Goal: Task Accomplishment & Management: Manage account settings

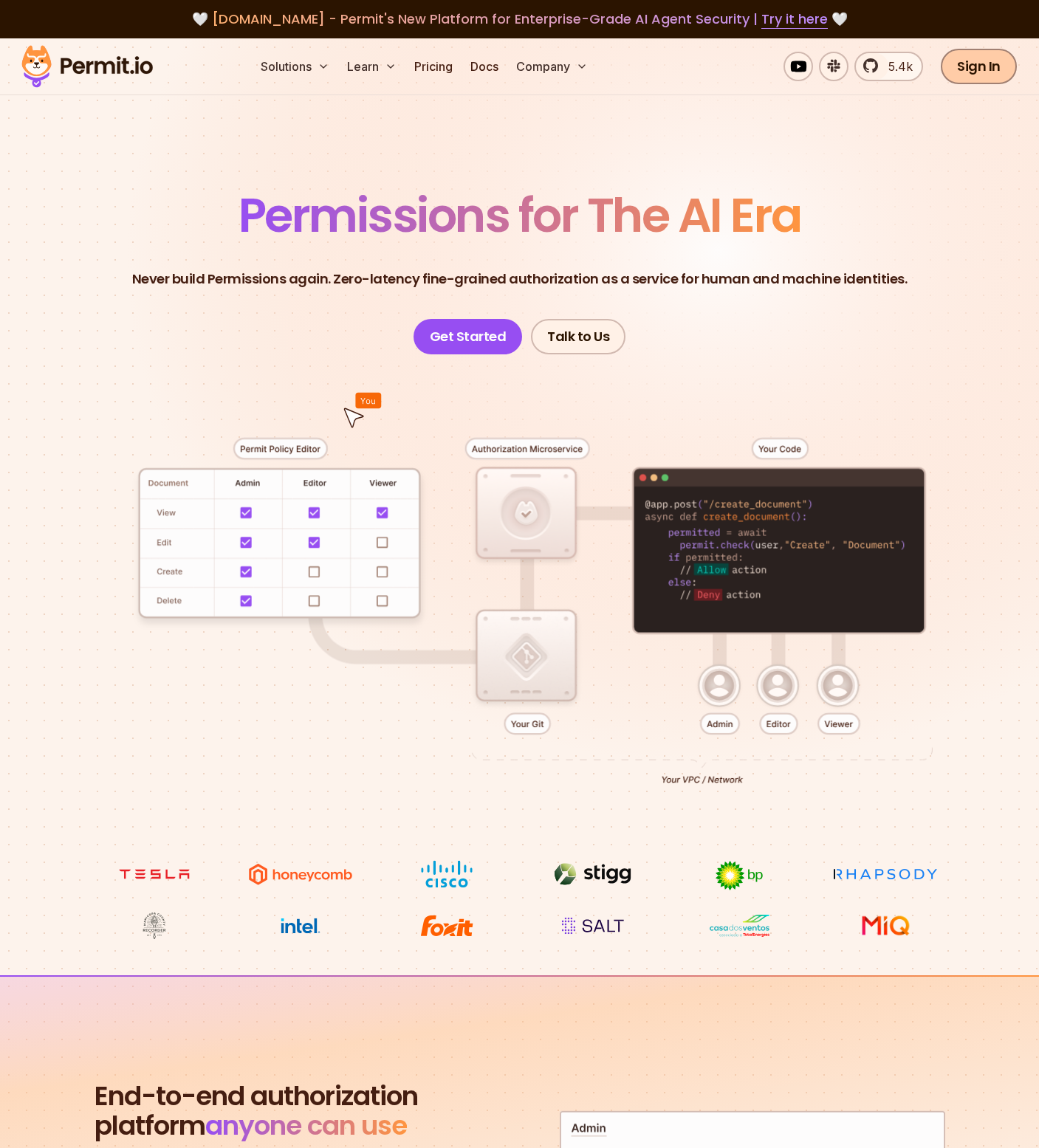
drag, startPoint x: 0, startPoint y: 0, endPoint x: 960, endPoint y: 70, distance: 962.5
click at [960, 70] on link "Sign In" at bounding box center [978, 66] width 76 height 35
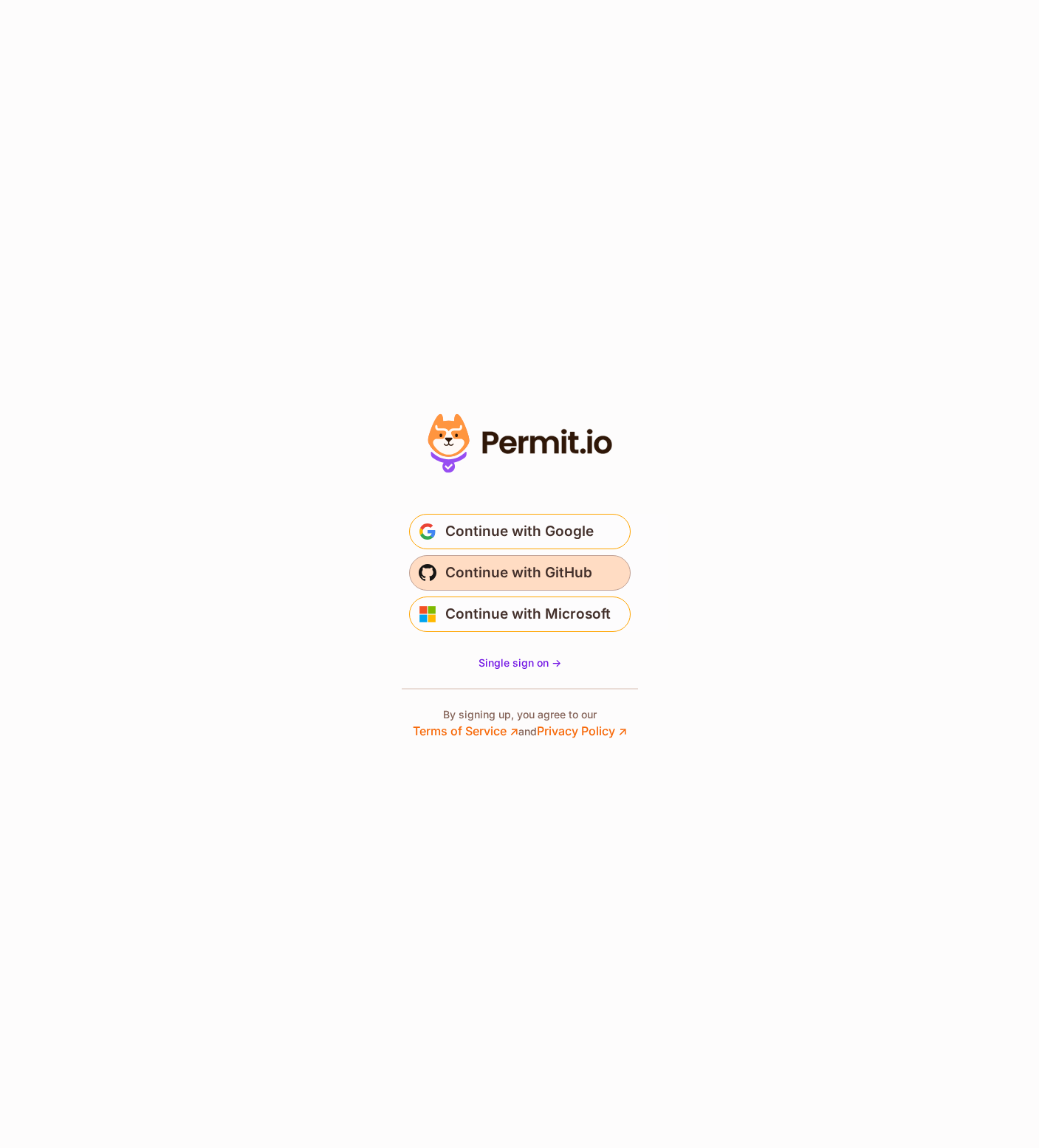
click at [532, 581] on span "Continue with GitHub" at bounding box center [518, 573] width 147 height 23
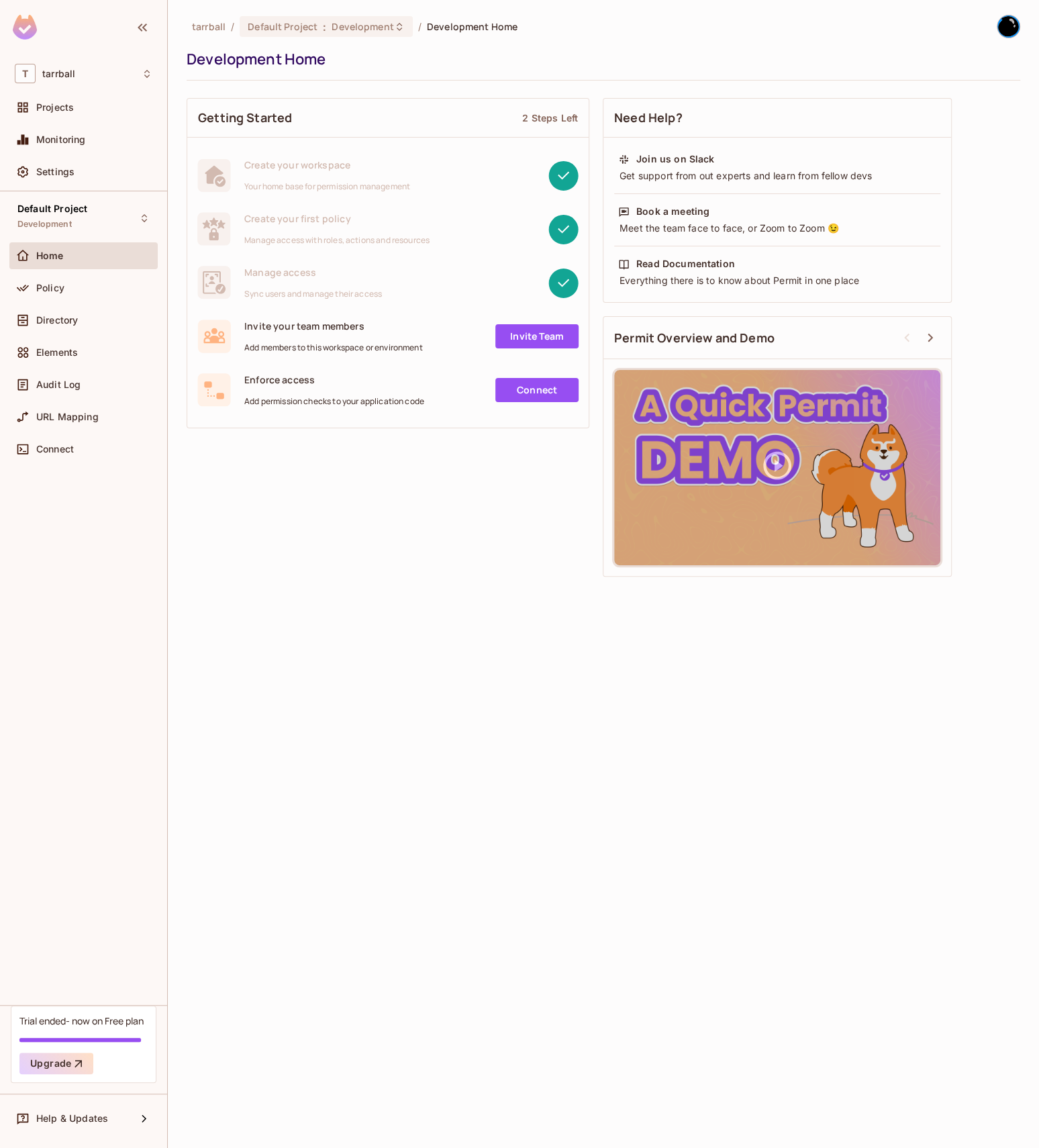
click at [993, 27] on div at bounding box center [1002, 26] width 36 height 24
click at [1002, 27] on img at bounding box center [1008, 26] width 22 height 22
click at [687, 10] on div at bounding box center [519, 574] width 1039 height 1148
click at [30, 26] on img at bounding box center [25, 27] width 24 height 25
click at [211, 32] on span "tarrball" at bounding box center [209, 26] width 33 height 13
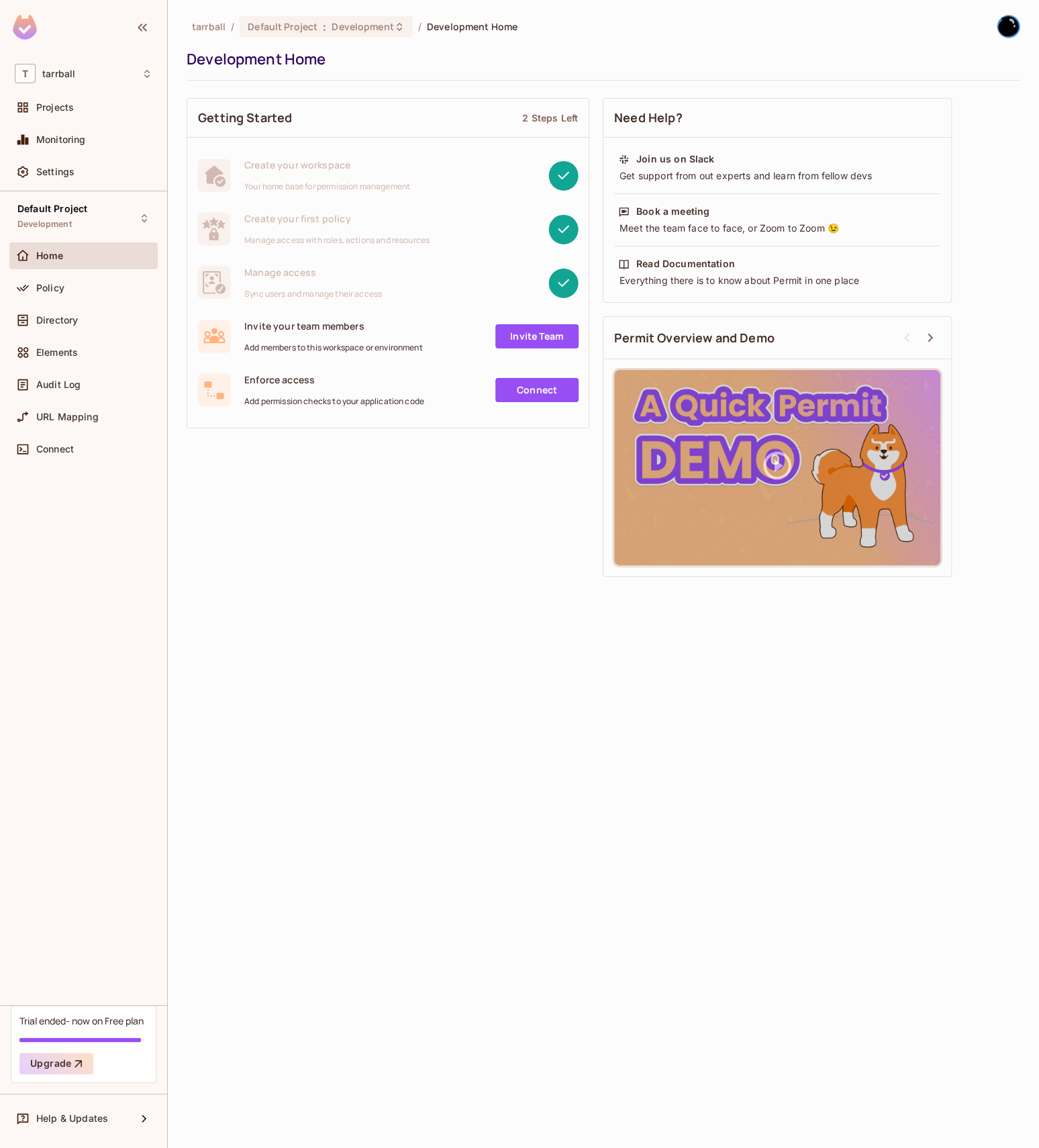
click at [211, 20] on ol "tarrball / Default Project : Development / Development Home" at bounding box center [355, 26] width 326 height 21
click at [105, 163] on div "Settings" at bounding box center [83, 171] width 148 height 27
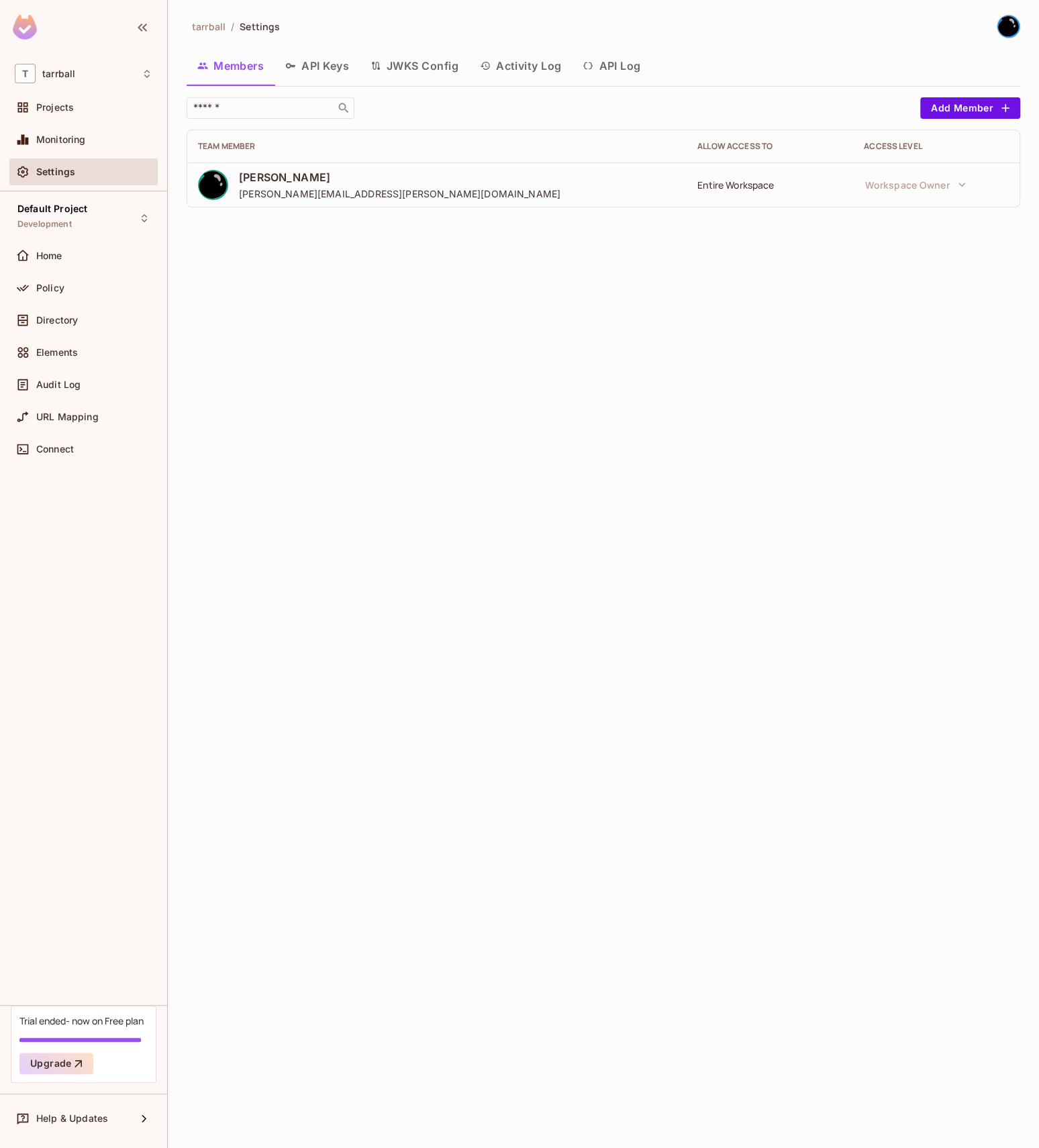
click at [1002, 33] on img at bounding box center [1008, 26] width 22 height 22
click at [742, 59] on div at bounding box center [519, 574] width 1039 height 1148
click at [681, 343] on div "tarrball / Settings Members API Keys JWKS Config Activity Log API Log ​ Add Mem…" at bounding box center [603, 574] width 872 height 1148
click at [964, 107] on button "Add Member" at bounding box center [970, 108] width 100 height 21
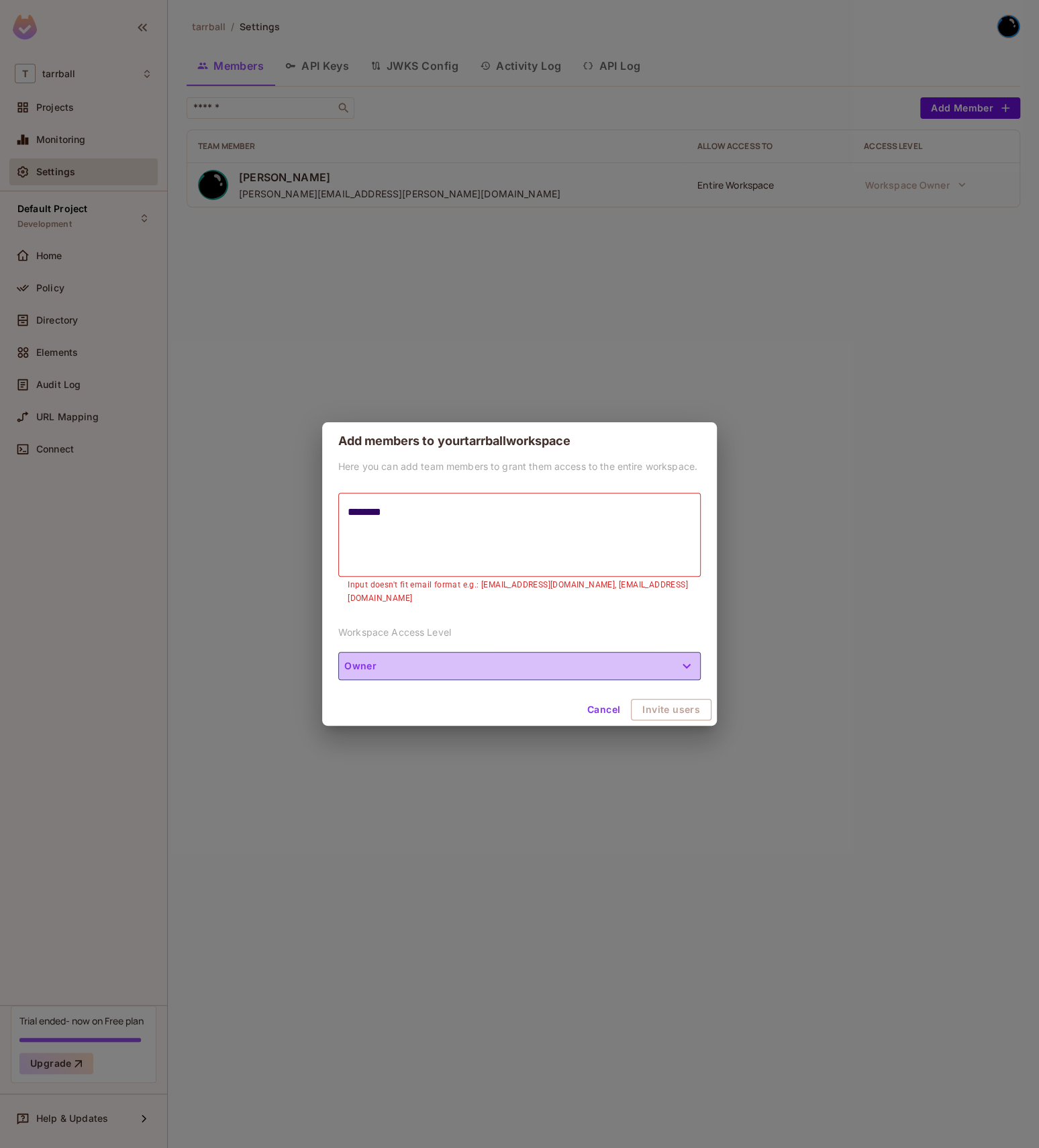
click at [578, 665] on button "Owner" at bounding box center [519, 665] width 362 height 28
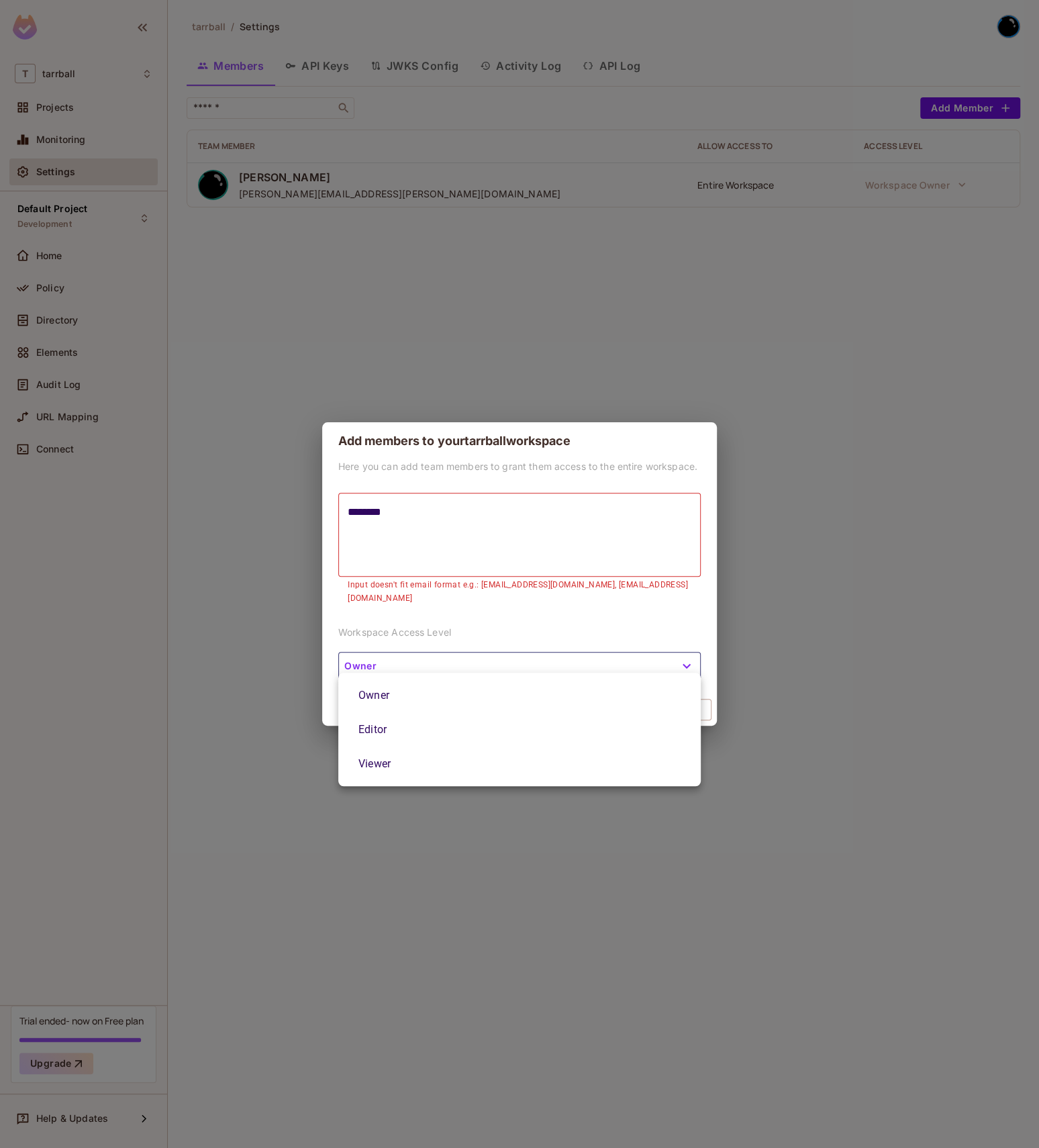
click at [572, 510] on div at bounding box center [519, 574] width 1039 height 1148
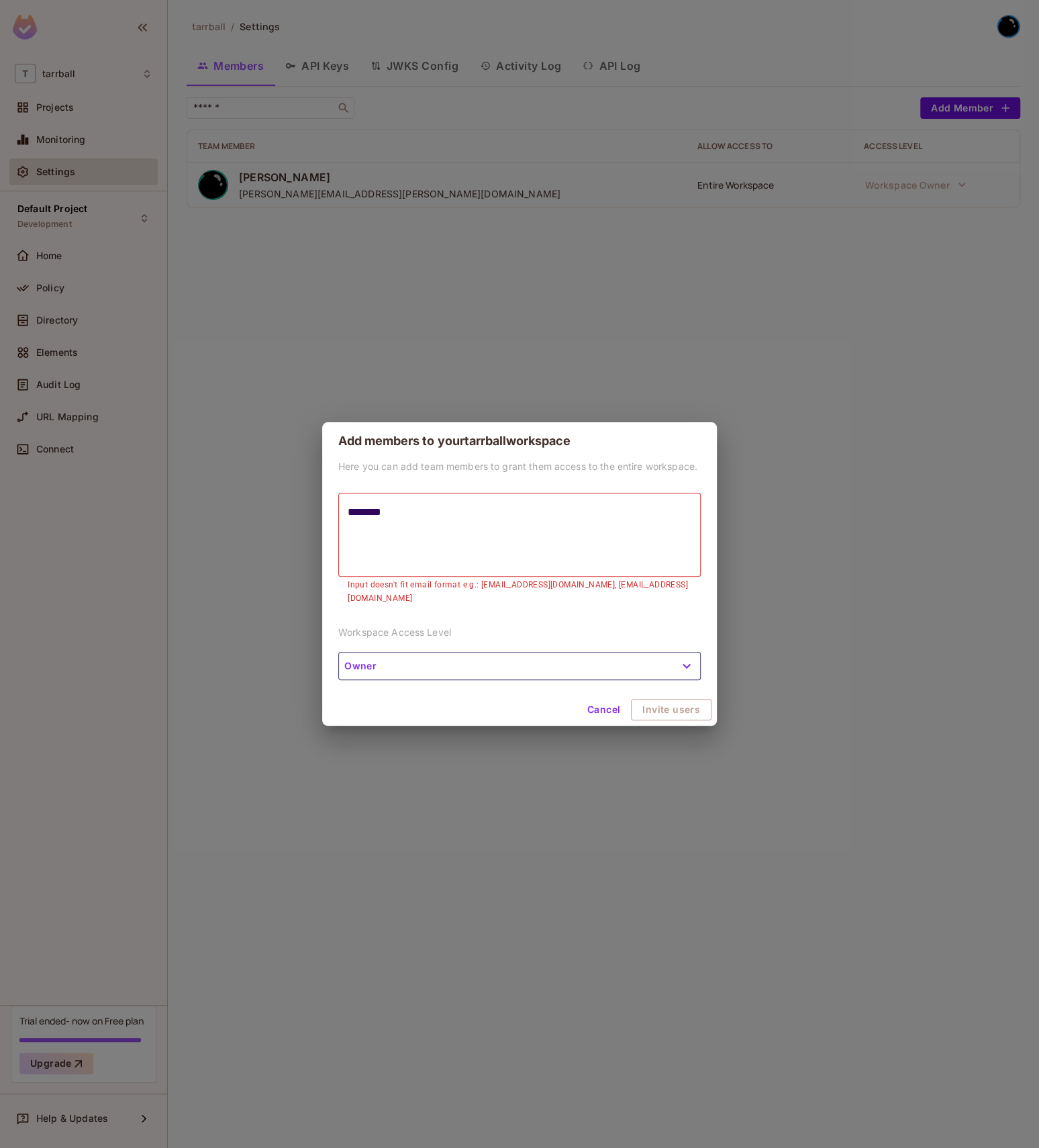
click at [572, 510] on div "******** * ​" at bounding box center [519, 534] width 362 height 84
type textarea "**********"
click at [696, 703] on button "Invite users" at bounding box center [672, 710] width 79 height 21
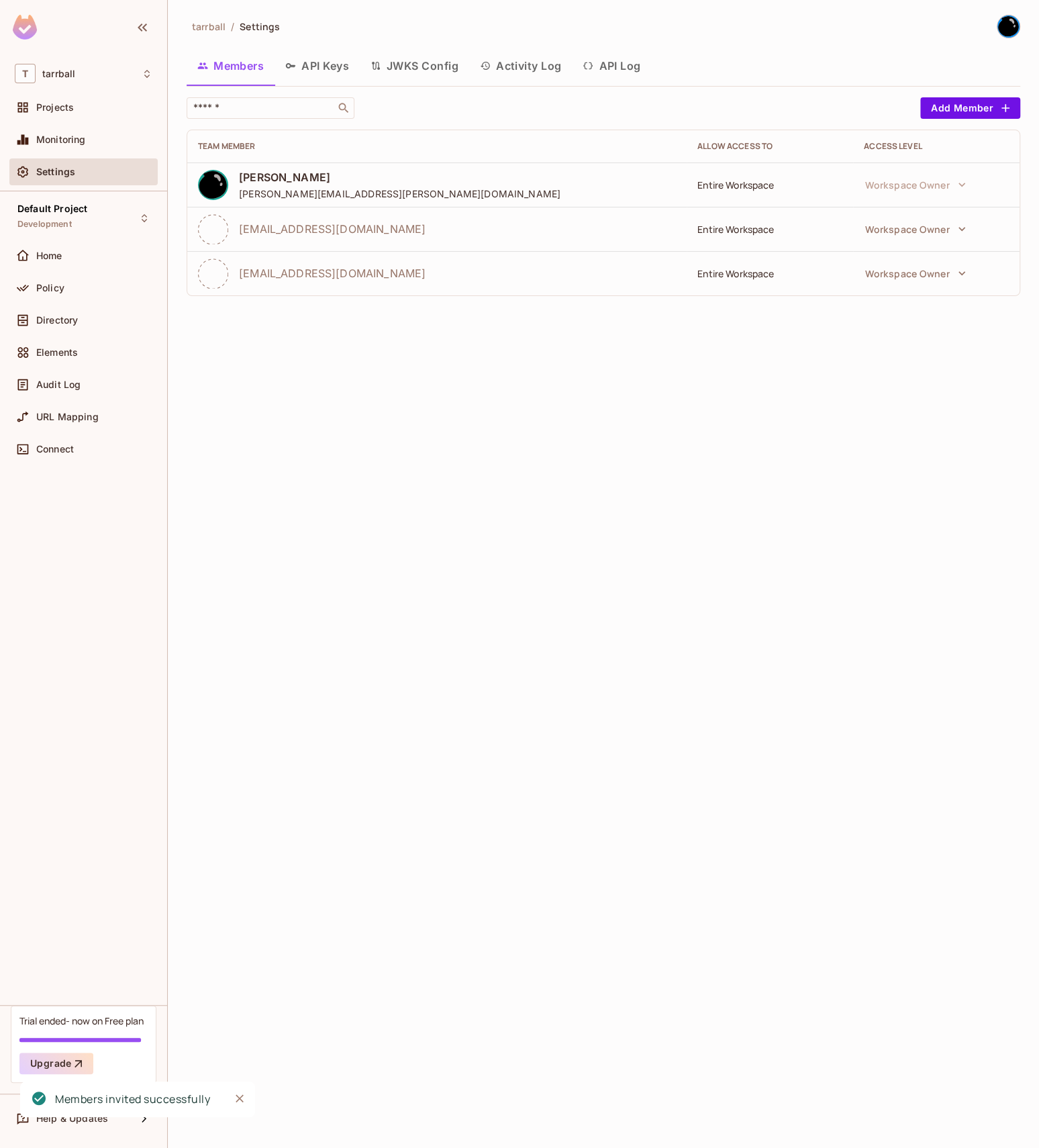
click at [741, 470] on div "tarrball / Settings Members API Keys JWKS Config Activity Log API Log ​ Add Mem…" at bounding box center [603, 574] width 872 height 1148
click at [15, 24] on img at bounding box center [25, 27] width 24 height 25
